Goal: Information Seeking & Learning: Learn about a topic

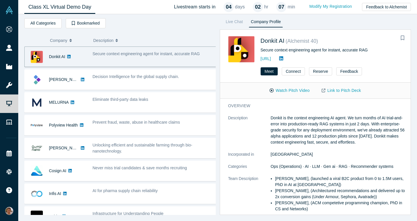
click at [59, 8] on link "Class XL Virtual Demo Day" at bounding box center [59, 7] width 71 height 14
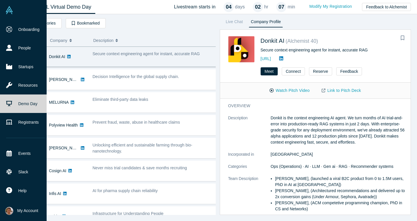
click at [19, 104] on link "Demo Day" at bounding box center [25, 104] width 51 height 19
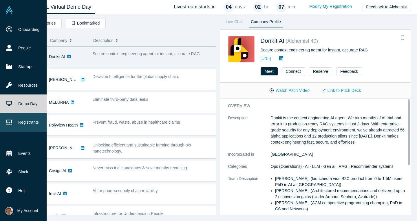
click at [17, 122] on link "Registrants" at bounding box center [25, 122] width 51 height 19
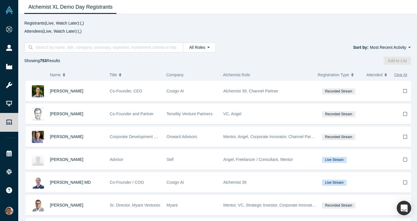
click at [189, 42] on div "All Roles All Roles Founders Faculty Mentors Angels VCs Corporate Innovator Ser…" at bounding box center [217, 50] width 399 height 28
click at [198, 47] on button "All Roles" at bounding box center [199, 48] width 32 height 10
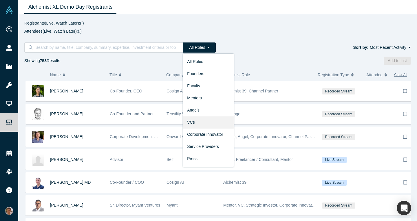
click at [195, 121] on link "VCs" at bounding box center [208, 123] width 51 height 12
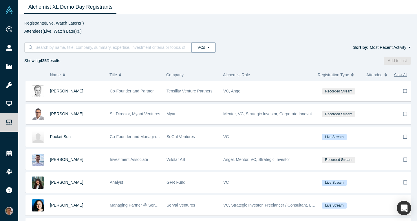
click at [204, 50] on button "VCs" at bounding box center [203, 48] width 24 height 10
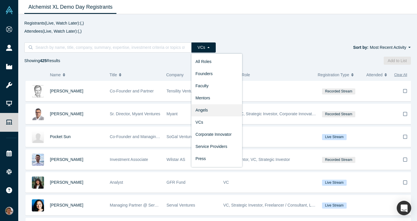
click at [206, 111] on link "Angels" at bounding box center [216, 111] width 51 height 12
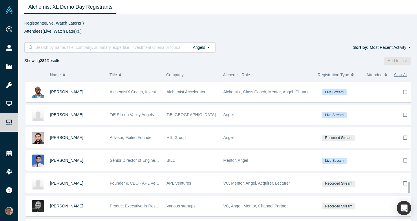
scroll to position [1326, 0]
